Goal: Task Accomplishment & Management: Manage account settings

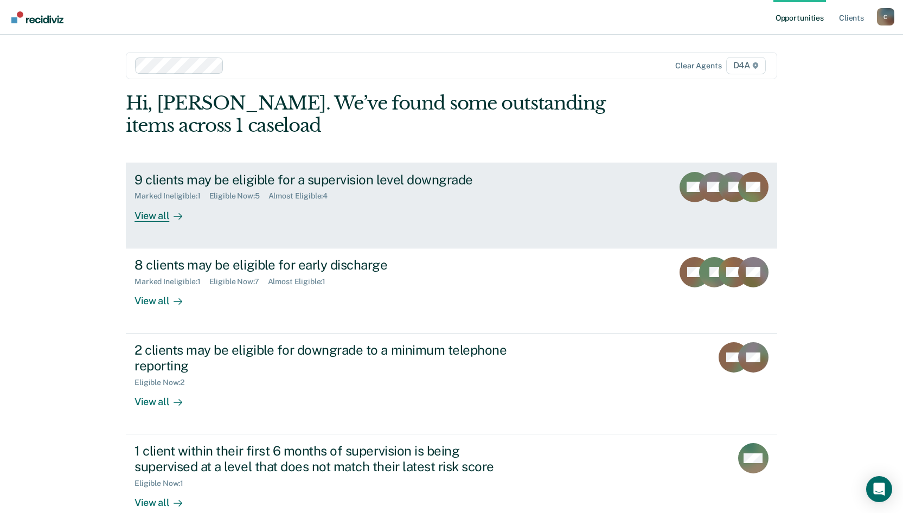
click at [395, 179] on div "9 clients may be eligible for a supervision level downgrade" at bounding box center [324, 180] width 381 height 16
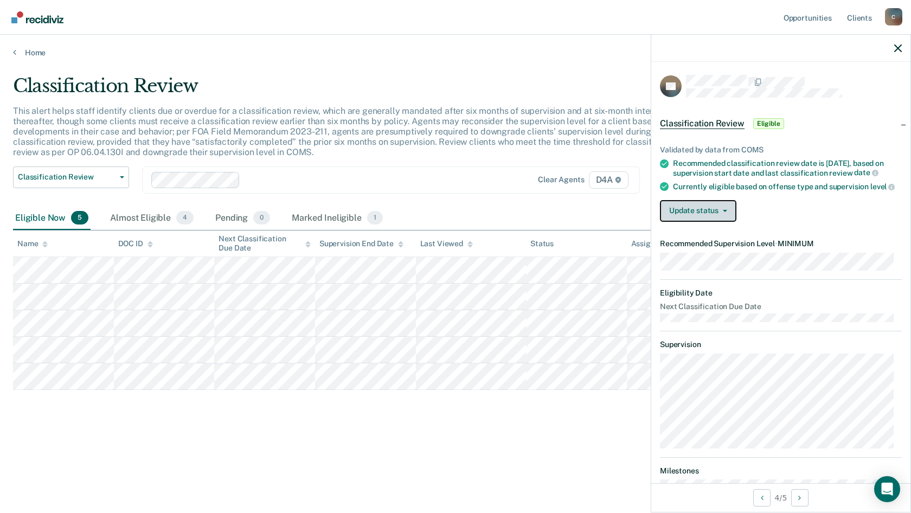
click at [560, 212] on icon "button" at bounding box center [725, 211] width 4 height 2
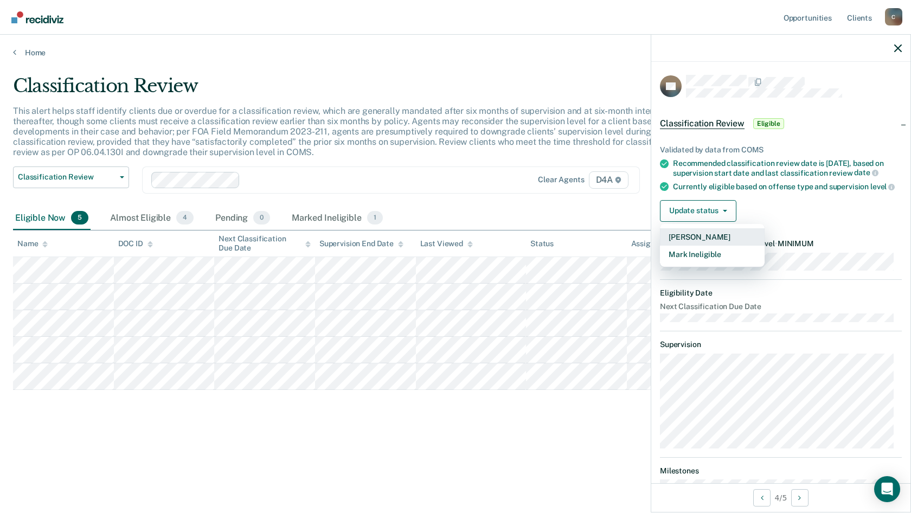
click at [560, 246] on button "[PERSON_NAME]" at bounding box center [712, 236] width 105 height 17
